Goal: Task Accomplishment & Management: Manage account settings

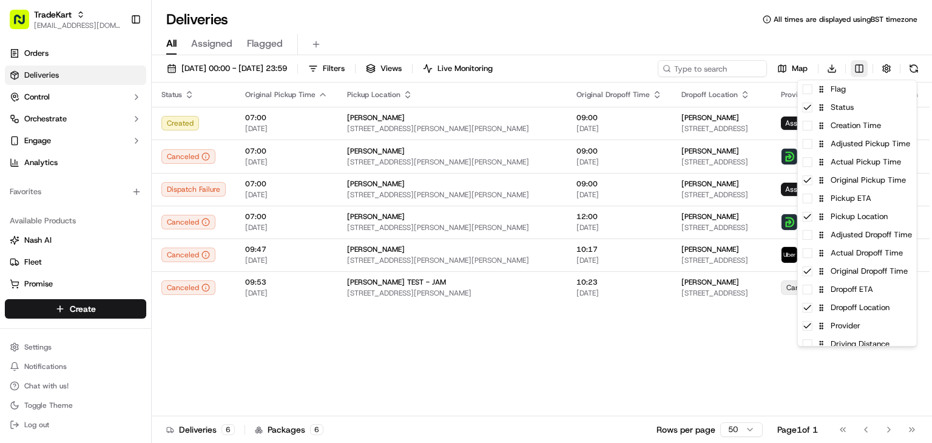
click at [860, 66] on html "TradeKart [EMAIL_ADDRESS][DOMAIN_NAME] Toggle Sidebar Orders Deliveries Control…" at bounding box center [466, 221] width 932 height 443
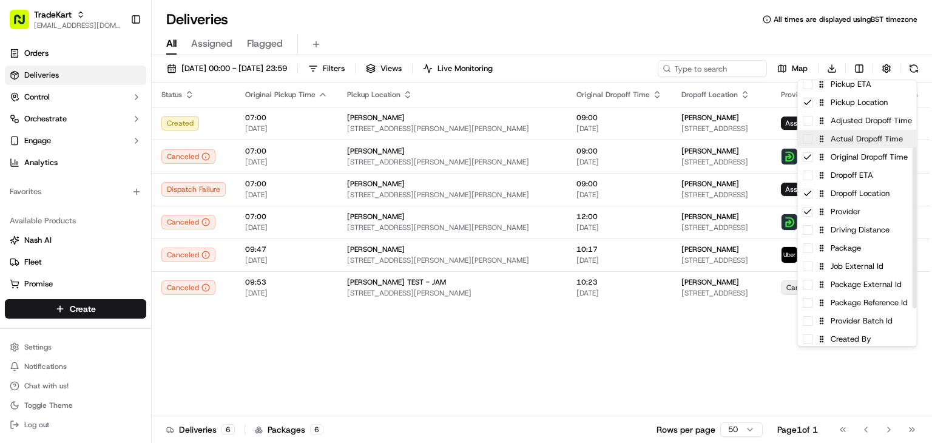
scroll to position [126, 0]
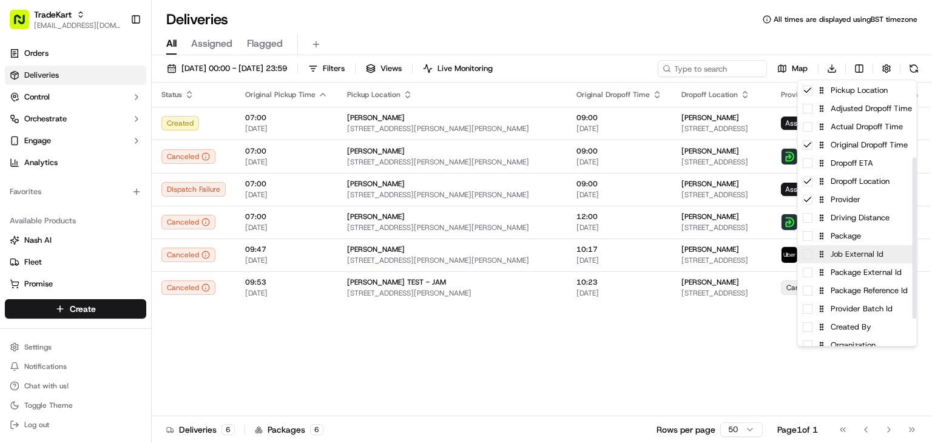
click at [806, 258] on span at bounding box center [807, 254] width 10 height 10
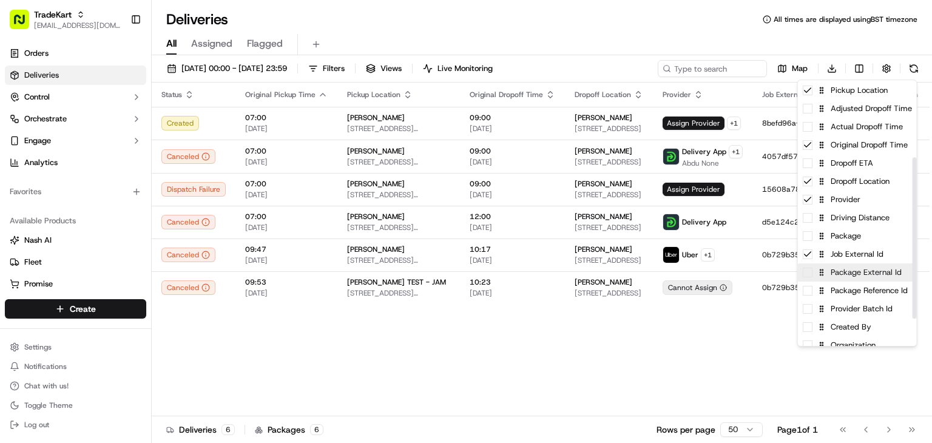
click at [807, 272] on span at bounding box center [807, 272] width 10 height 10
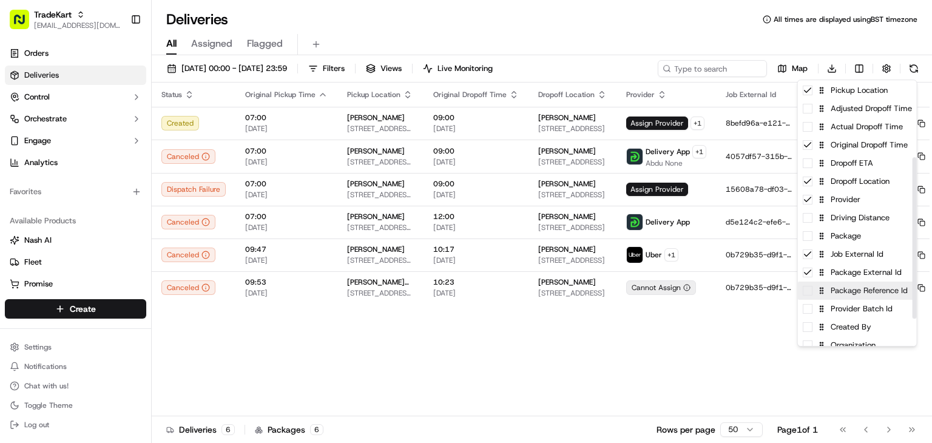
click at [808, 294] on span at bounding box center [807, 291] width 10 height 10
click at [809, 308] on span at bounding box center [807, 309] width 10 height 10
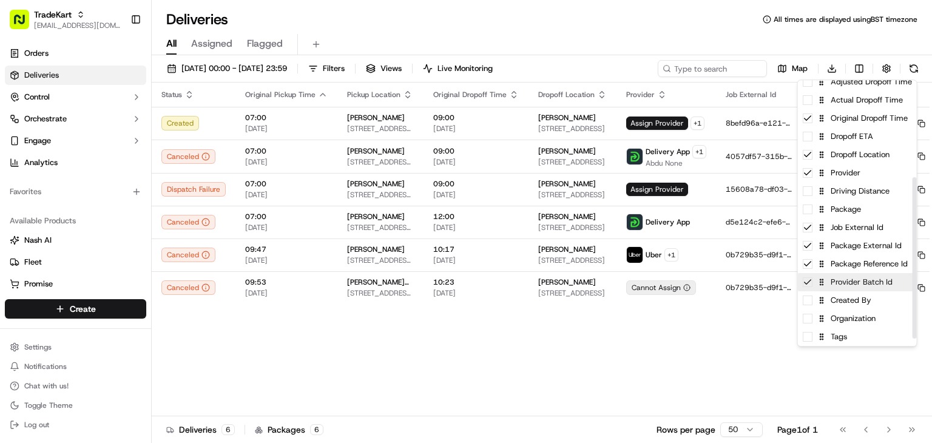
scroll to position [171, 0]
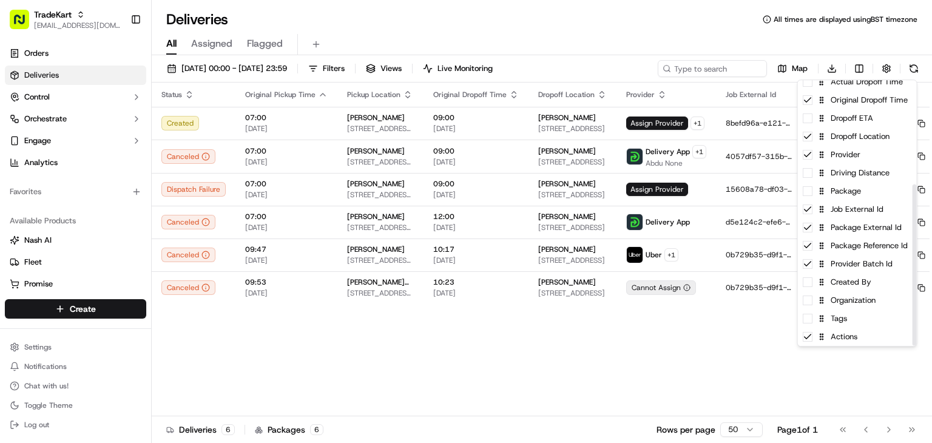
click at [741, 347] on html "TradeKart [EMAIL_ADDRESS][DOMAIN_NAME] Toggle Sidebar Orders Deliveries Control…" at bounding box center [466, 221] width 932 height 443
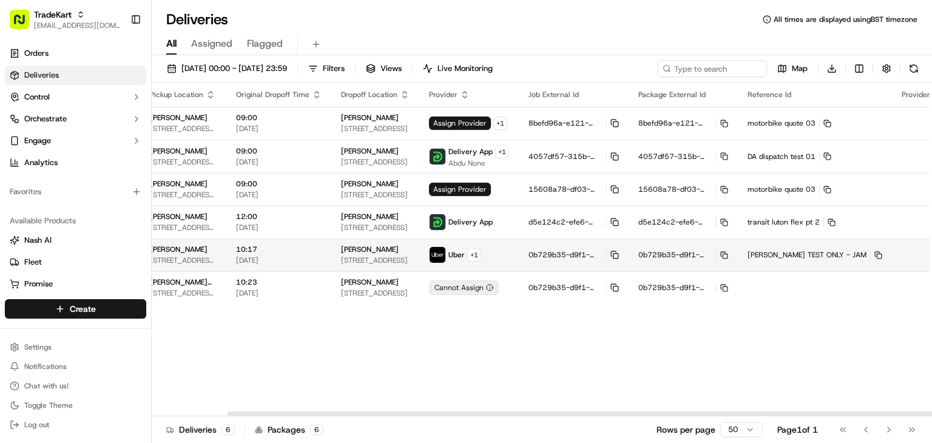
scroll to position [0, 241]
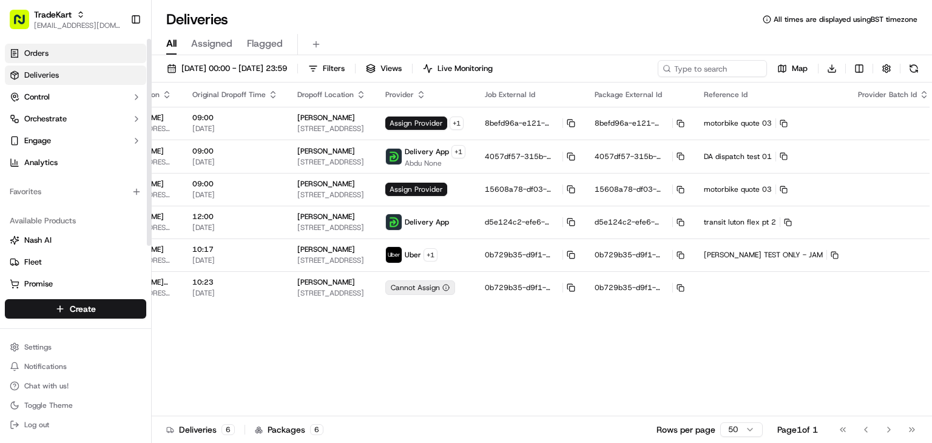
click at [41, 54] on span "Orders" at bounding box center [36, 53] width 24 height 11
